Goal: Check status: Check status

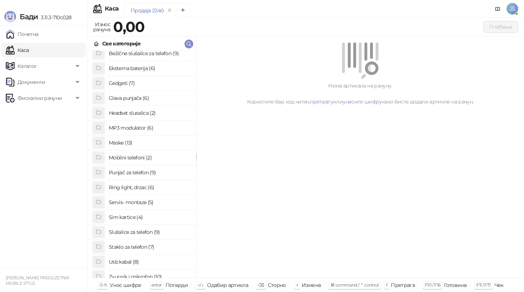
scroll to position [35, 0]
click at [144, 247] on h4 "Staklo za telefon (7)" at bounding box center [149, 247] width 81 height 12
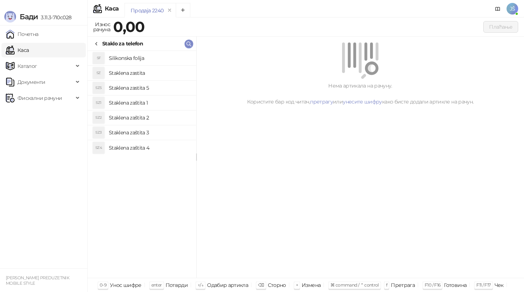
click at [156, 134] on h4 "Staklena zaštita 3" at bounding box center [149, 133] width 81 height 12
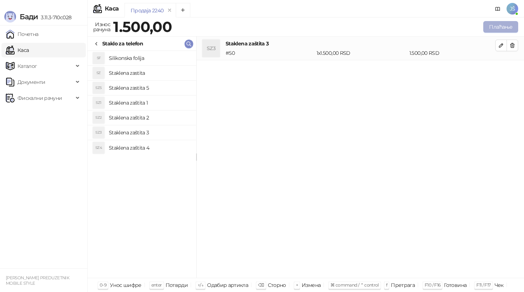
click at [496, 24] on button "Плаћање" at bounding box center [500, 27] width 35 height 12
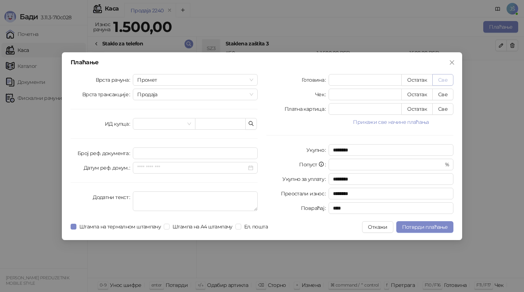
click at [445, 83] on button "Све" at bounding box center [442, 80] width 21 height 12
type input "****"
click at [427, 228] on span "Потврди плаћање" at bounding box center [424, 227] width 45 height 7
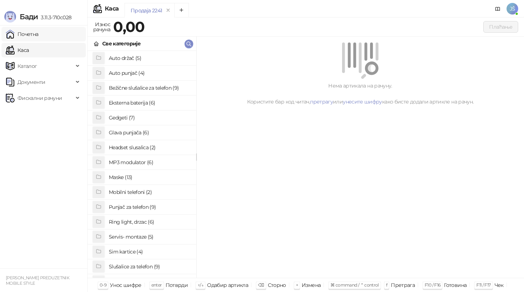
click at [21, 36] on link "Почетна" at bounding box center [22, 34] width 33 height 15
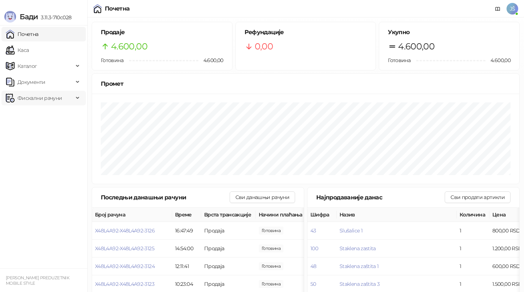
click at [53, 97] on span "Фискални рачуни" at bounding box center [39, 98] width 44 height 15
click at [47, 132] on link "По данима" at bounding box center [28, 130] width 39 height 15
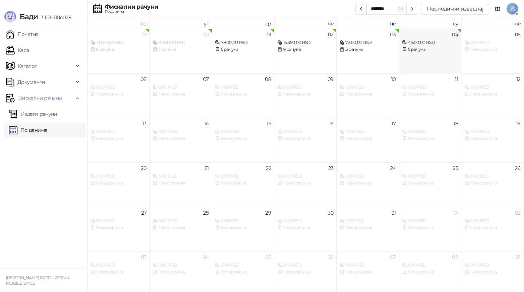
click at [423, 48] on div "5 рачуна" at bounding box center [430, 49] width 56 height 7
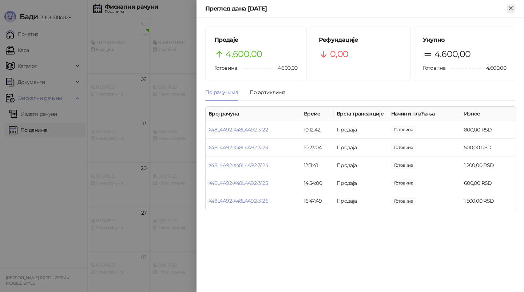
click at [512, 8] on icon "Close" at bounding box center [510, 8] width 7 height 7
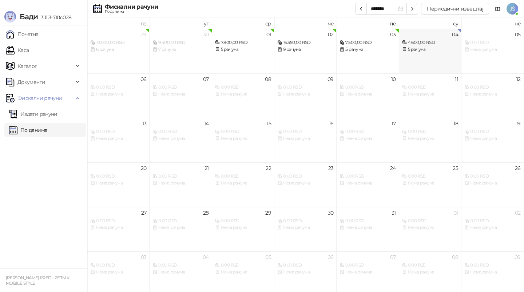
click at [415, 56] on div "04 4.600,00 RSD 5 рачуна" at bounding box center [430, 51] width 62 height 45
